Goal: Task Accomplishment & Management: Manage account settings

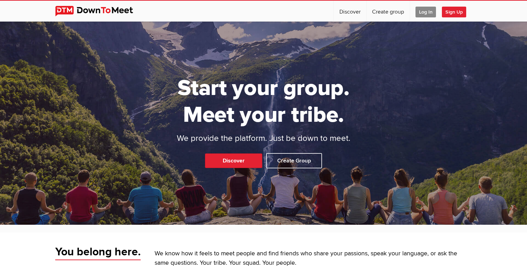
click at [426, 11] on span "Log In" at bounding box center [426, 12] width 21 height 11
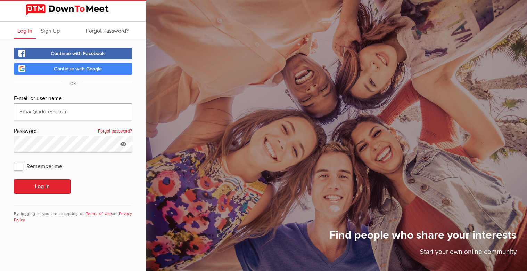
click at [70, 113] on input "text" at bounding box center [73, 111] width 118 height 17
type input "[PERSON_NAME][EMAIL_ADDRESS][DOMAIN_NAME]"
click at [109, 132] on link "Forgot password?" at bounding box center [115, 131] width 34 height 9
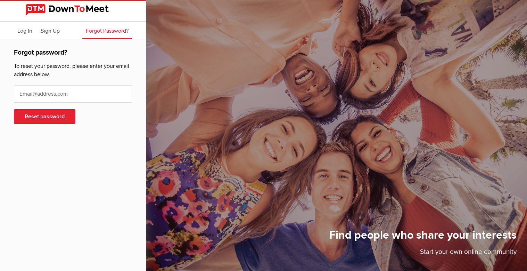
click at [29, 97] on input "text" at bounding box center [73, 94] width 118 height 17
type input "[PERSON_NAME][EMAIL_ADDRESS][DOMAIN_NAME]"
click at [35, 115] on button "Reset password" at bounding box center [45, 116] width 62 height 15
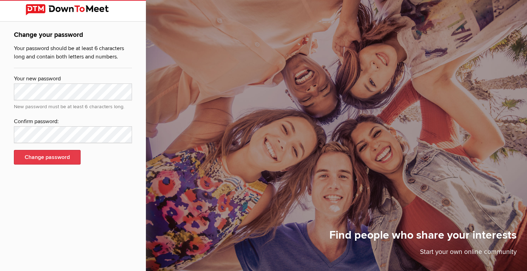
click at [41, 156] on button "Change password" at bounding box center [47, 157] width 67 height 15
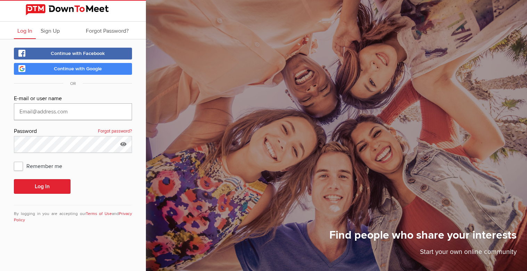
click at [38, 114] on input "text" at bounding box center [73, 111] width 118 height 17
type input "[PERSON_NAME][EMAIL_ADDRESS][DOMAIN_NAME]"
click at [43, 187] on button "Log In" at bounding box center [42, 186] width 57 height 15
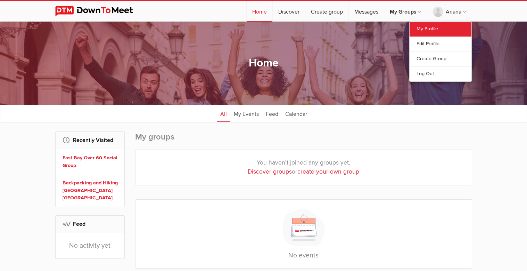
click at [427, 29] on link "My Profile" at bounding box center [441, 29] width 62 height 15
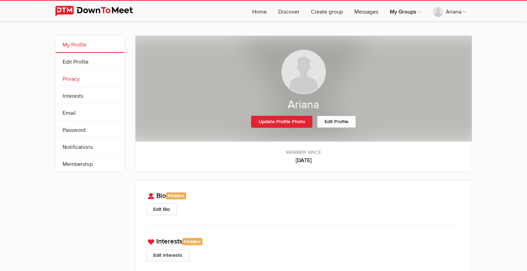
click at [75, 81] on link "Privacy" at bounding box center [90, 78] width 69 height 17
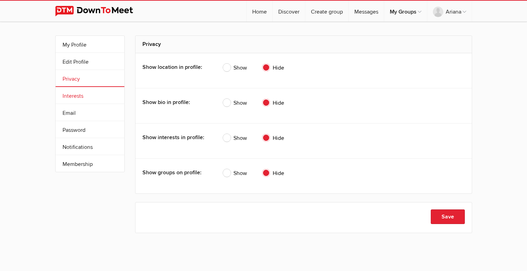
click at [79, 97] on link "Interests" at bounding box center [90, 95] width 69 height 17
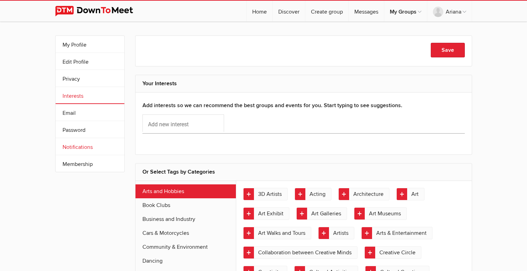
click at [74, 146] on link "Notifications" at bounding box center [90, 146] width 69 height 17
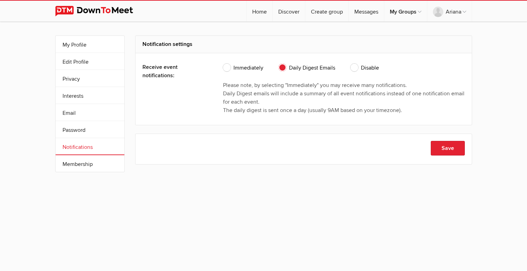
click at [226, 66] on span "Immediately" at bounding box center [243, 68] width 40 height 8
click at [223, 64] on input "Immediately" at bounding box center [223, 63] width 0 height 0
radio input "true"
click at [85, 165] on link "Membership" at bounding box center [90, 163] width 69 height 17
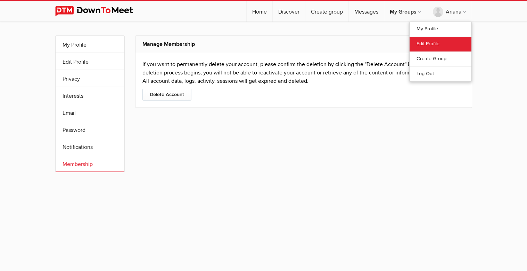
click at [432, 44] on link "Edit Profile" at bounding box center [441, 43] width 62 height 15
select select
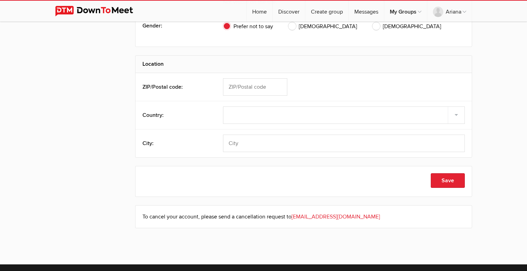
scroll to position [248, 0]
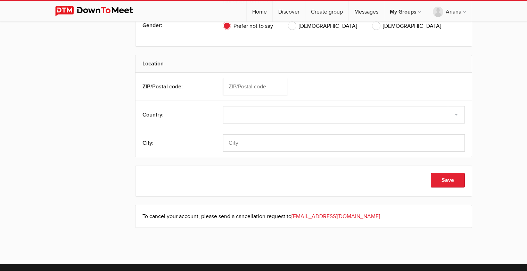
click at [240, 86] on input "text" at bounding box center [255, 86] width 64 height 17
type input "95046"
click at [252, 114] on select "Select country [GEOGRAPHIC_DATA] –––––––––– [GEOGRAPHIC_DATA] [GEOGRAPHIC_DATA]…" at bounding box center [344, 114] width 242 height 17
select select "[GEOGRAPHIC_DATA]"
click at [223, 106] on select "Select country [GEOGRAPHIC_DATA] –––––––––– [GEOGRAPHIC_DATA] [GEOGRAPHIC_DATA]…" at bounding box center [344, 114] width 242 height 17
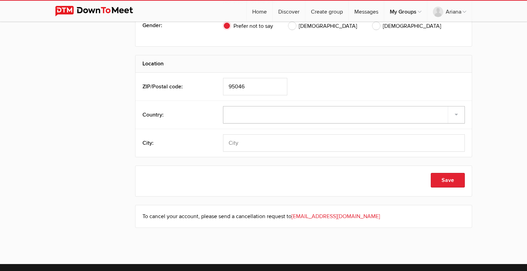
select select
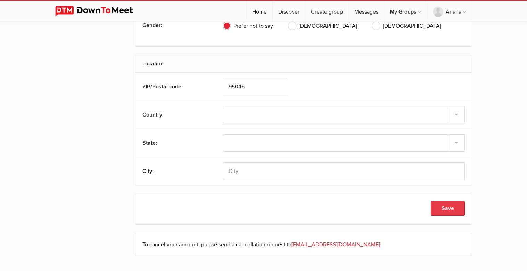
click at [444, 209] on button "Save" at bounding box center [448, 208] width 34 height 15
click at [452, 205] on button "Save" at bounding box center [448, 208] width 34 height 15
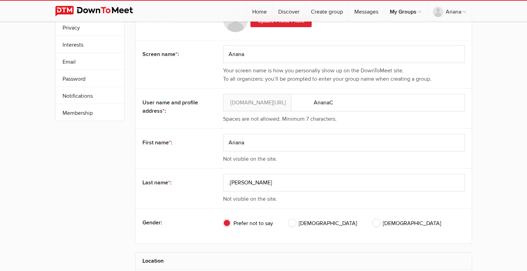
scroll to position [0, 0]
